Goal: Check status: Check status

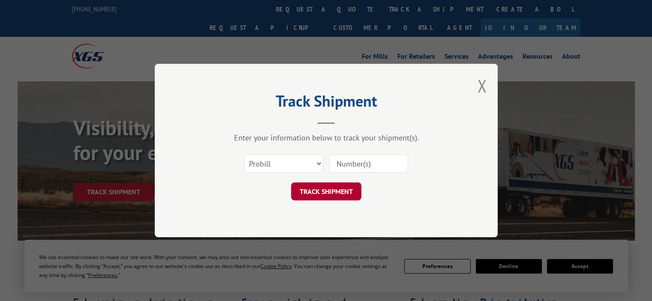
drag, startPoint x: 362, startPoint y: 164, endPoint x: 339, endPoint y: 187, distance: 32.4
click at [362, 164] on input at bounding box center [368, 164] width 79 height 18
paste input "363823"
type input "363823"
click at [325, 197] on button "TRACK SHIPMENT" at bounding box center [326, 192] width 70 height 18
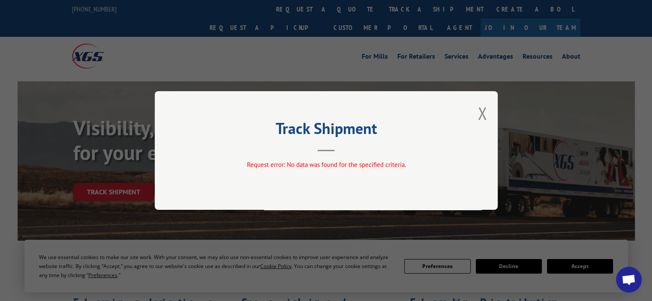
click at [189, 162] on div "Track Shipment Request error: No data was found for the specified criteria." at bounding box center [326, 150] width 343 height 119
click at [482, 113] on button "Close modal" at bounding box center [481, 113] width 9 height 23
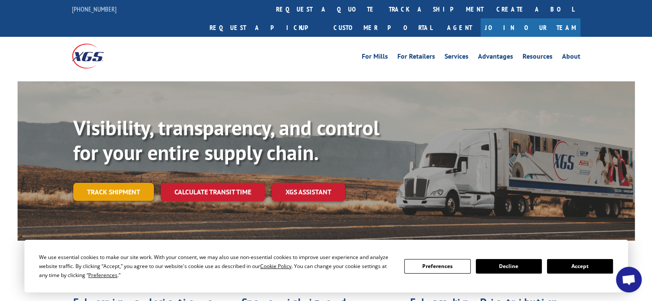
click at [125, 183] on link "Track shipment" at bounding box center [113, 192] width 81 height 18
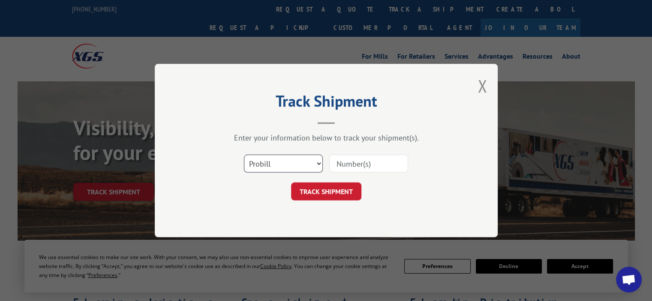
click at [275, 163] on select "Select category... Probill BOL PO" at bounding box center [283, 164] width 79 height 18
select select "bol"
click at [244, 155] on select "Select category... Probill BOL PO" at bounding box center [283, 164] width 79 height 18
click at [349, 163] on input at bounding box center [368, 164] width 79 height 18
paste input "363823"
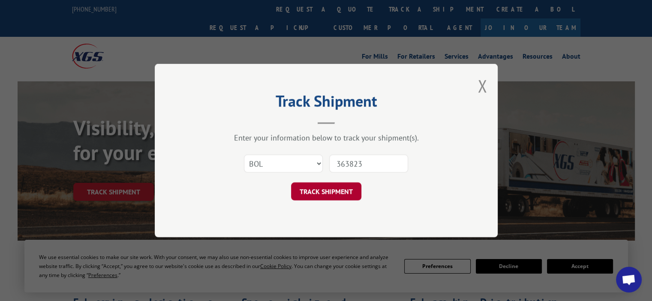
type input "363823"
click at [321, 197] on button "TRACK SHIPMENT" at bounding box center [326, 192] width 70 height 18
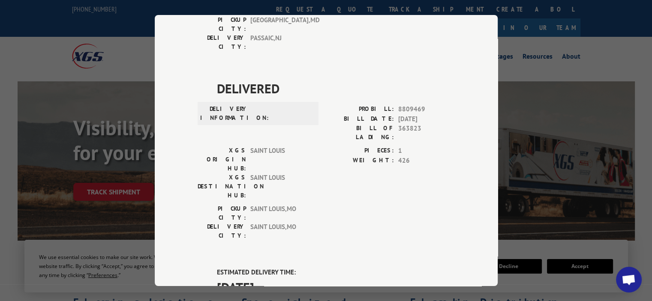
scroll to position [257, 0]
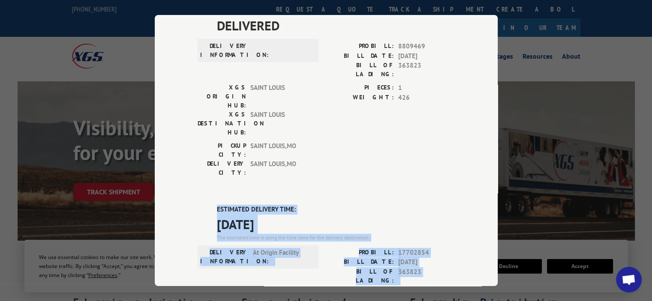
drag, startPoint x: 299, startPoint y: 229, endPoint x: 189, endPoint y: 110, distance: 162.5
click at [189, 110] on div "Track Shipment DELIVERED DELIVERY INFORMATION: PROBILL: 6801778 BILL DATE: [DAT…" at bounding box center [326, 150] width 343 height 271
copy div "ESTIMATED DELIVERY TIME: [DATE] The estimated time is using the time zone for t…"
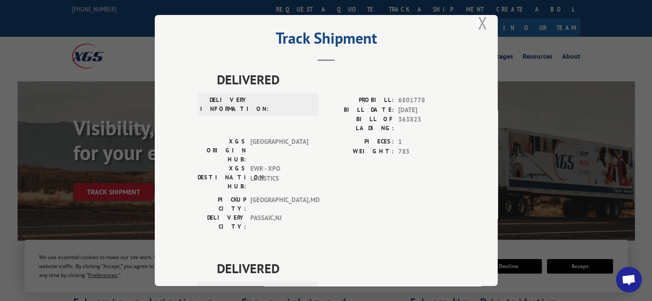
scroll to position [0, 0]
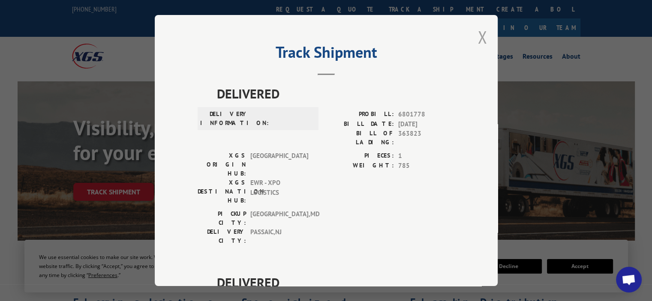
click at [481, 41] on button "Close modal" at bounding box center [481, 37] width 9 height 23
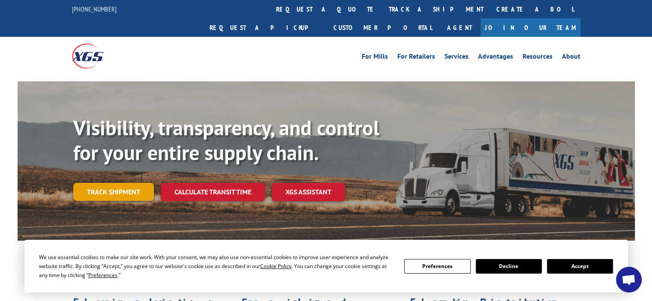
click at [136, 183] on link "Track shipment" at bounding box center [113, 192] width 81 height 18
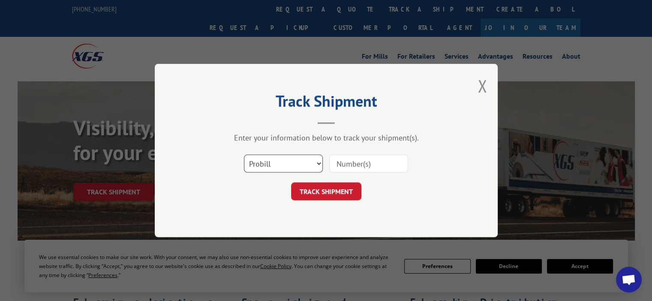
click at [265, 166] on select "Select category... Probill BOL PO" at bounding box center [283, 164] width 79 height 18
select select "bol"
click at [244, 155] on select "Select category... Probill BOL PO" at bounding box center [283, 164] width 79 height 18
click at [339, 166] on input at bounding box center [368, 164] width 79 height 18
paste input "363785"
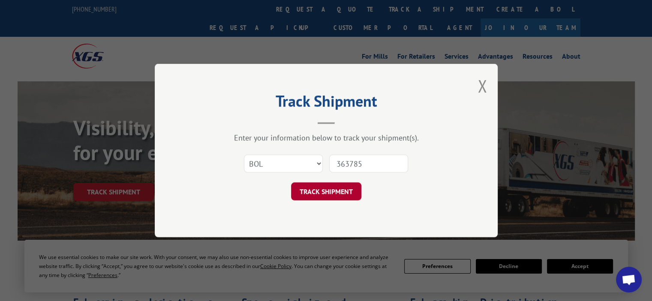
type input "363785"
click at [335, 186] on button "TRACK SHIPMENT" at bounding box center [326, 192] width 70 height 18
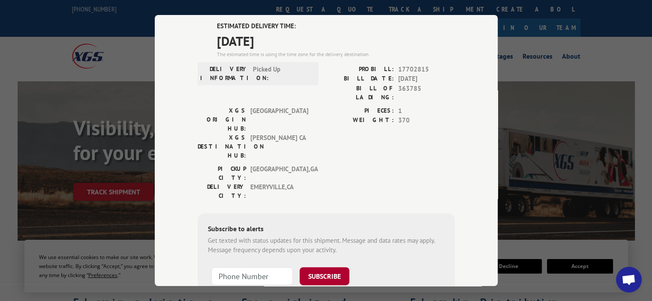
scroll to position [166, 0]
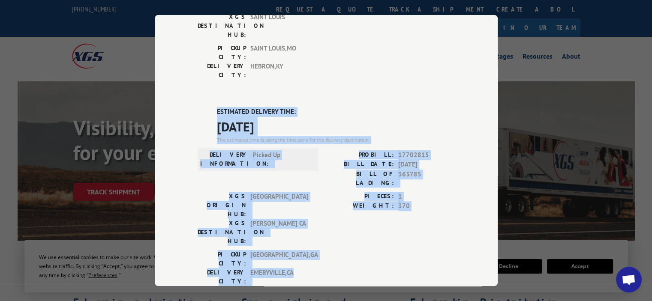
drag, startPoint x: 299, startPoint y: 180, endPoint x: 202, endPoint y: 60, distance: 154.2
click at [202, 107] on div "ESTIMATED DELIVERY TIME: [DATE] The estimated time is using the time zone for t…" at bounding box center [326, 261] width 257 height 308
copy div "ESTIMATED DELIVERY TIME: [DATE] The estimated time is using the time zone for t…"
click at [326, 192] on div "PIECES: 1 WEIGHT: 370" at bounding box center [390, 221] width 129 height 58
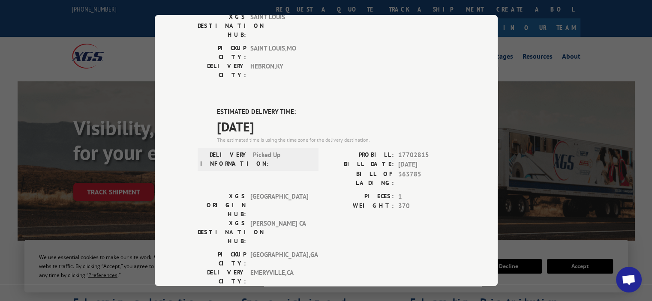
click at [322, 192] on div "XGS ORIGIN HUB: TUNNEL HILL XGS DESTINATION HUB: TRACY [GEOGRAPHIC_DATA] PIECES…" at bounding box center [326, 221] width 257 height 58
